Goal: Task Accomplishment & Management: Manage account settings

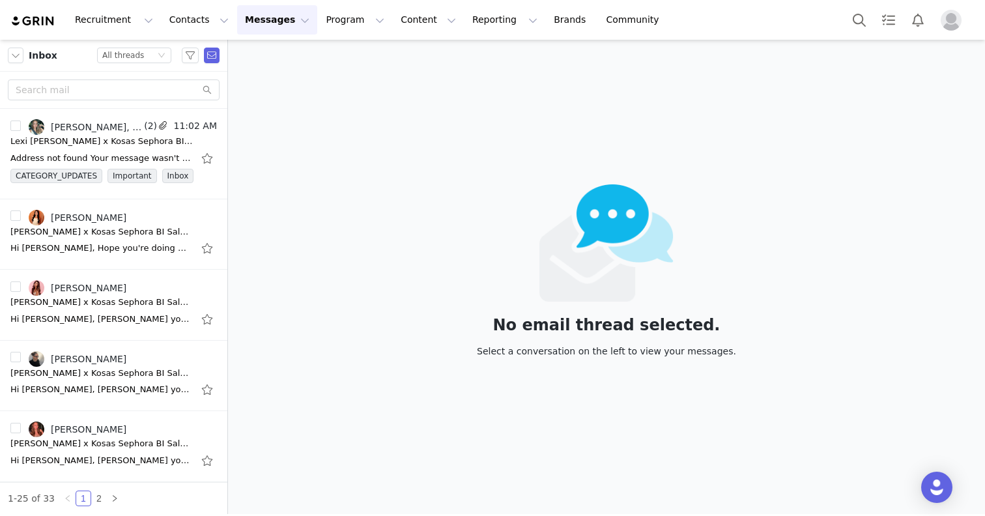
click at [267, 18] on button "Messages Messages" at bounding box center [277, 19] width 80 height 29
click at [278, 82] on div "Inbox" at bounding box center [274, 82] width 87 height 14
click at [107, 227] on div "[PERSON_NAME] x Kosas Sephora BI Sale Campaign" at bounding box center [101, 231] width 182 height 13
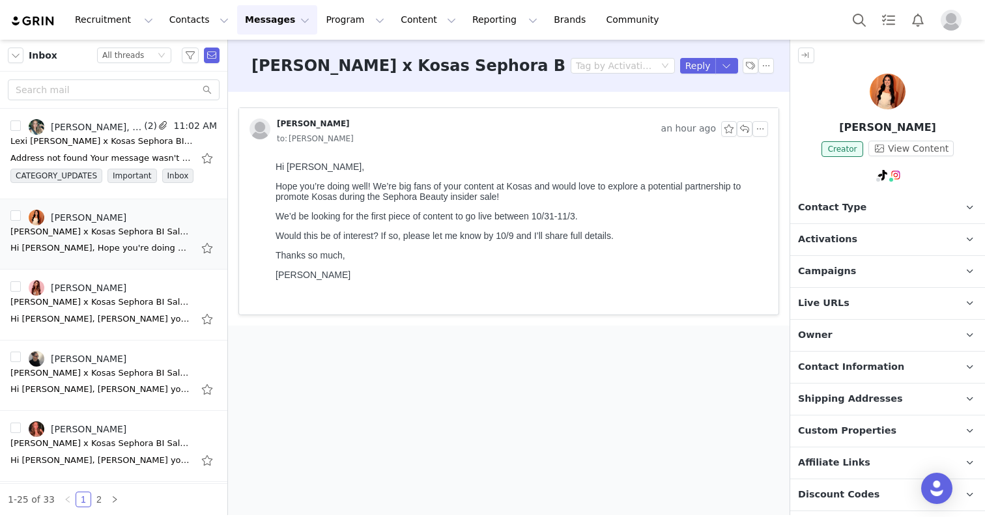
click at [242, 20] on button "Messages Messages" at bounding box center [277, 19] width 80 height 29
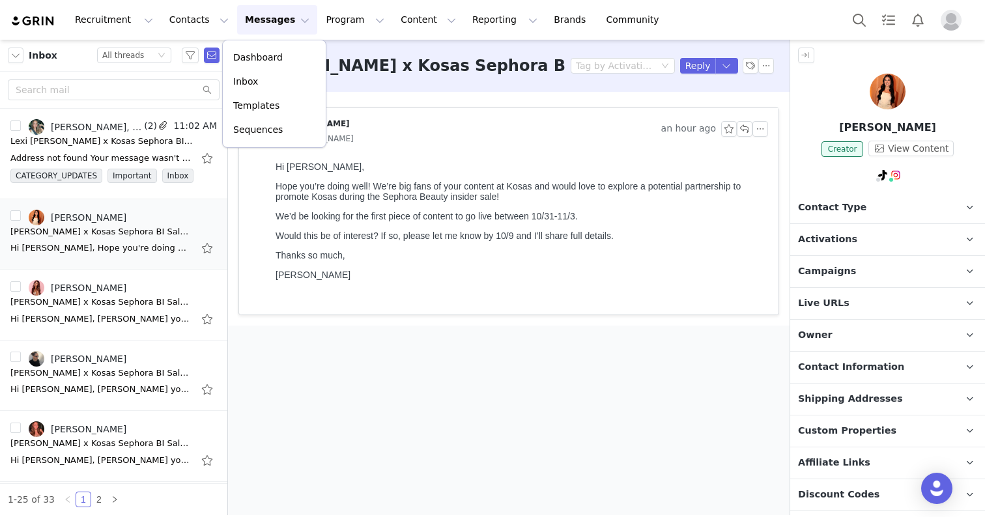
click at [27, 22] on img at bounding box center [33, 21] width 46 height 12
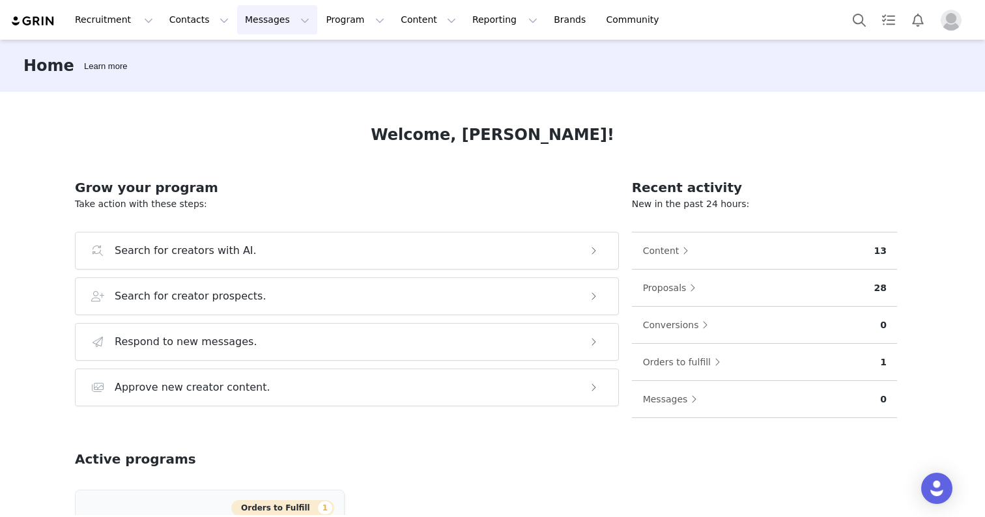
click at [269, 20] on button "Messages Messages" at bounding box center [277, 19] width 80 height 29
click at [274, 74] on link "Inbox" at bounding box center [274, 82] width 103 height 24
